Goal: Task Accomplishment & Management: Complete application form

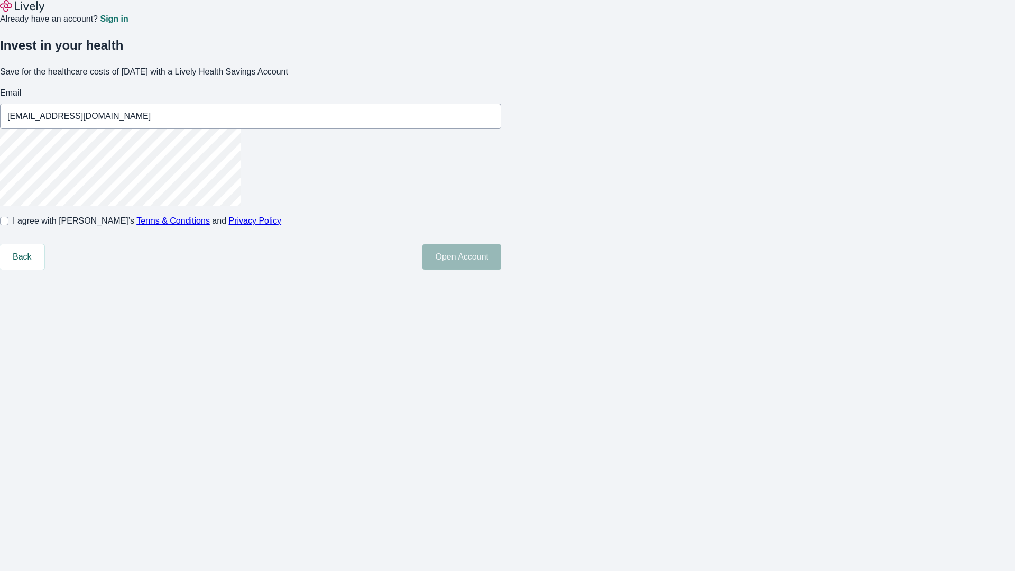
click at [8, 225] on input "I agree with Lively’s Terms & Conditions and Privacy Policy" at bounding box center [4, 221] width 8 height 8
checkbox input "true"
click at [501, 269] on button "Open Account" at bounding box center [461, 256] width 79 height 25
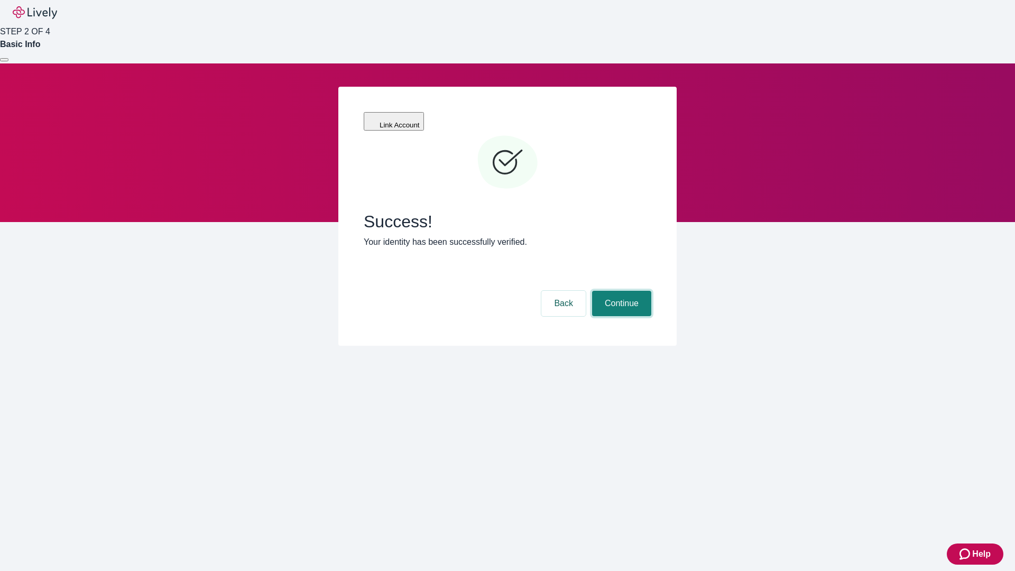
click at [620, 291] on button "Continue" at bounding box center [621, 303] width 59 height 25
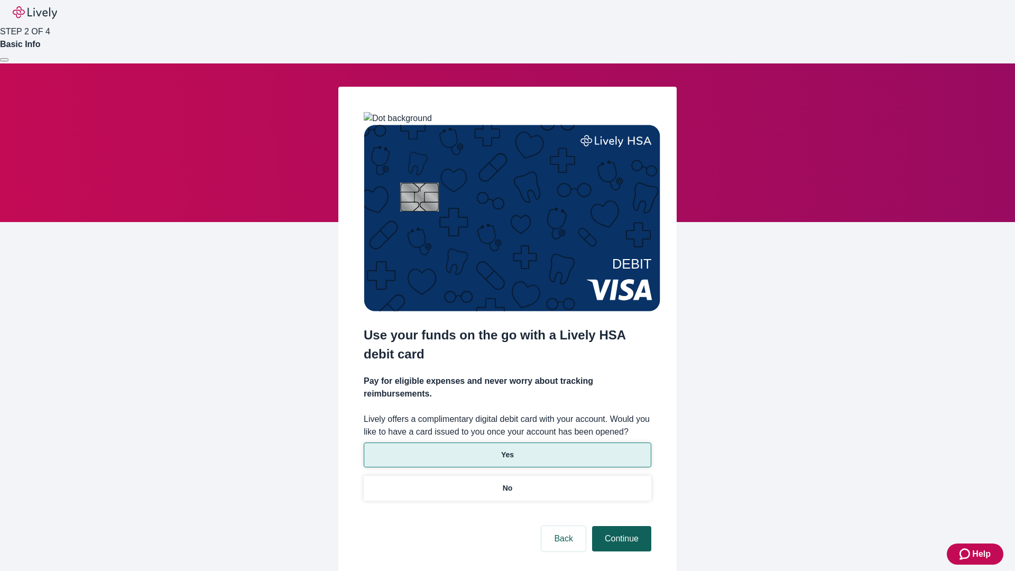
click at [507, 449] on p "Yes" at bounding box center [507, 454] width 13 height 11
click at [620, 526] on button "Continue" at bounding box center [621, 538] width 59 height 25
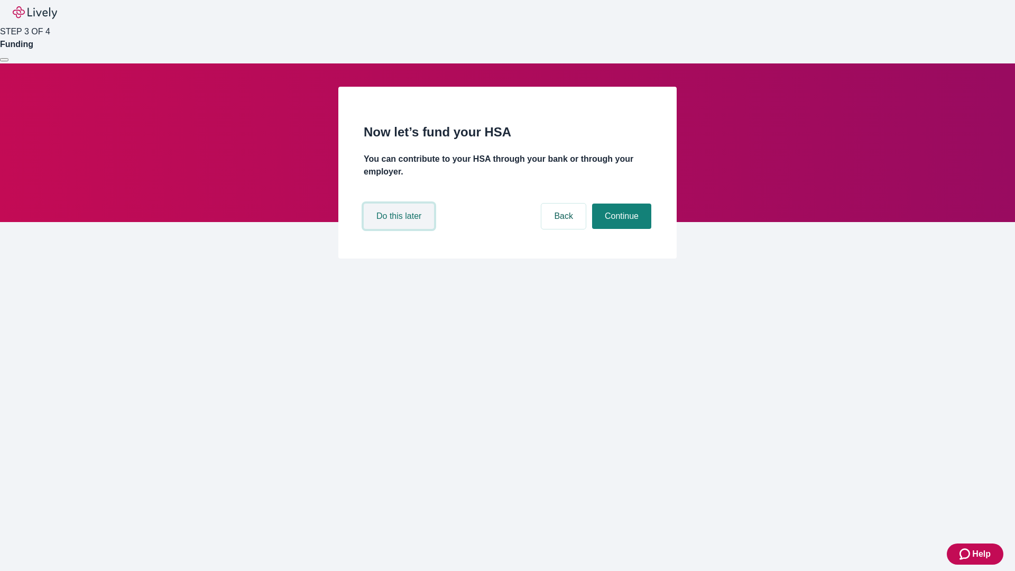
click at [400, 229] on button "Do this later" at bounding box center [399, 215] width 70 height 25
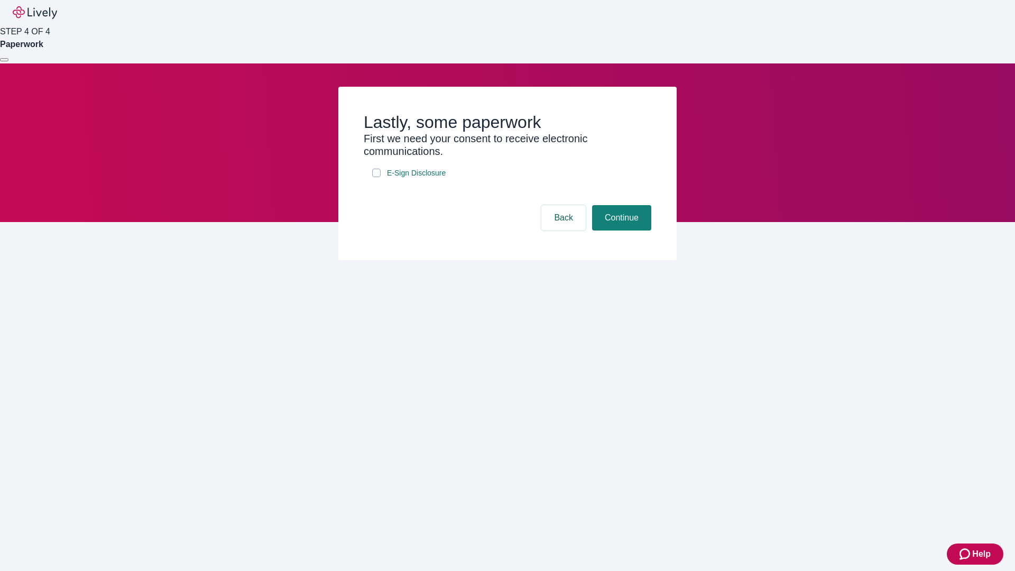
click at [376, 177] on input "E-Sign Disclosure" at bounding box center [376, 173] width 8 height 8
checkbox input "true"
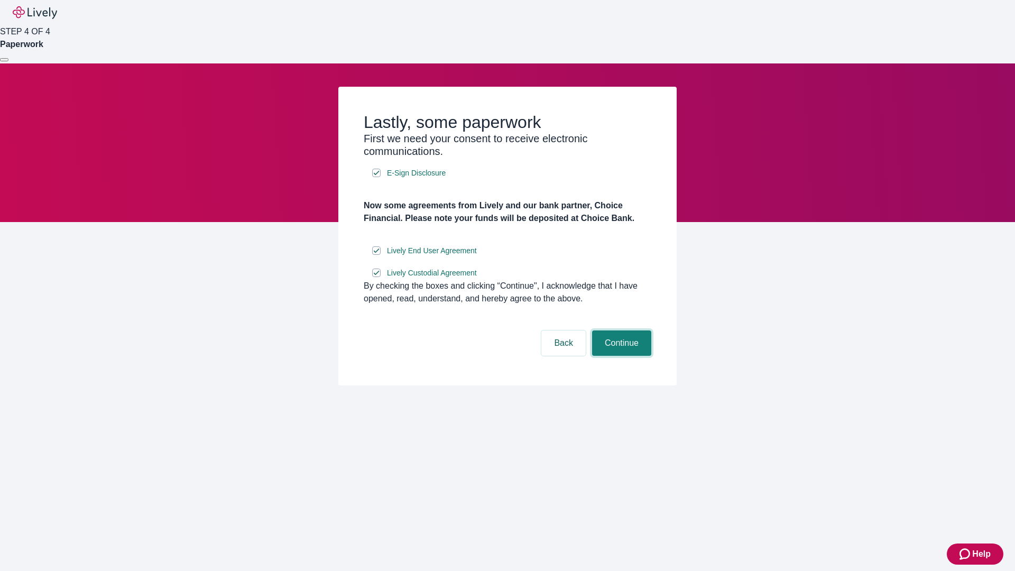
click at [620, 356] on button "Continue" at bounding box center [621, 342] width 59 height 25
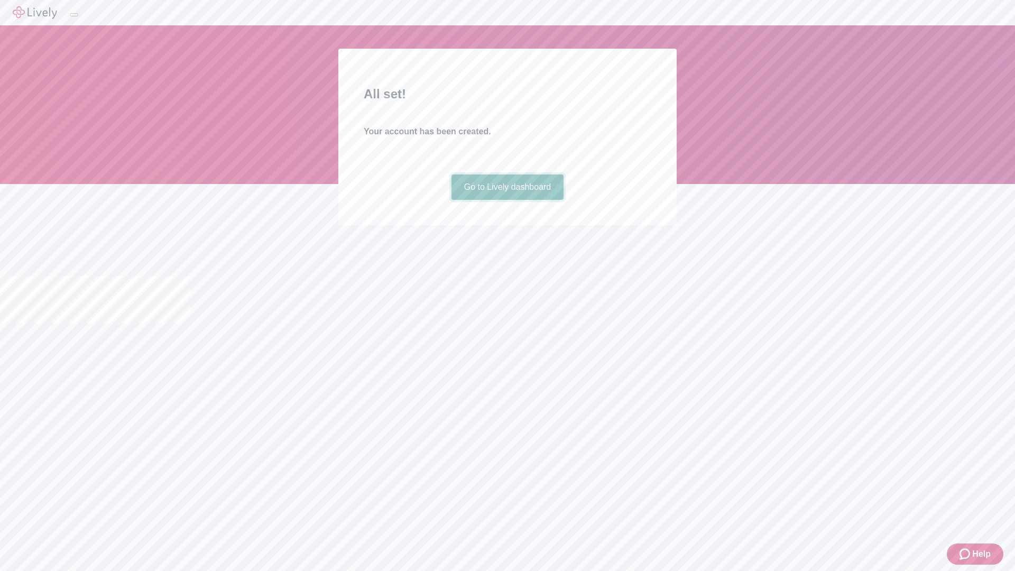
click at [507, 200] on link "Go to Lively dashboard" at bounding box center [507, 186] width 113 height 25
